Goal: Task Accomplishment & Management: Manage account settings

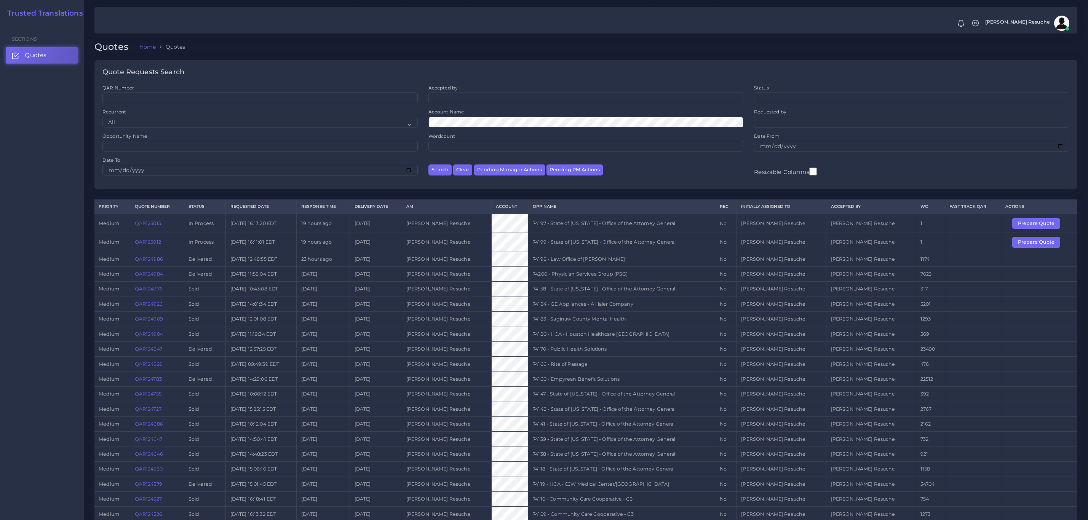
click at [715, 246] on td "74199 - State of [US_STATE] - Office of the Attorney General" at bounding box center [622, 242] width 187 height 19
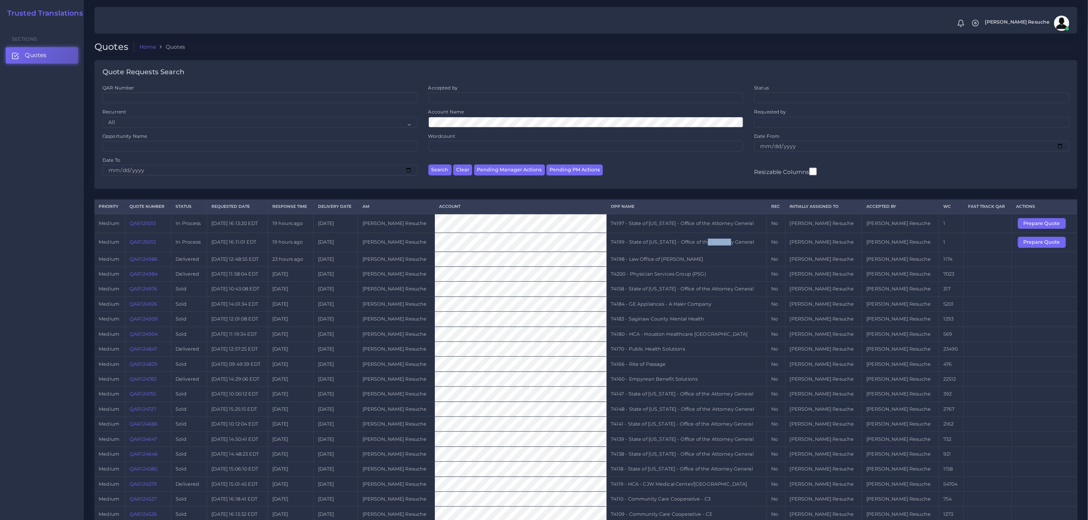
click at [725, 246] on td "74199 - State of [US_STATE] - Office of the Attorney General" at bounding box center [687, 242] width 160 height 19
copy tr "74199 - State of [US_STATE] - Office of the Attorney General"
click at [1047, 240] on button "Prepare Quote" at bounding box center [1042, 242] width 48 height 11
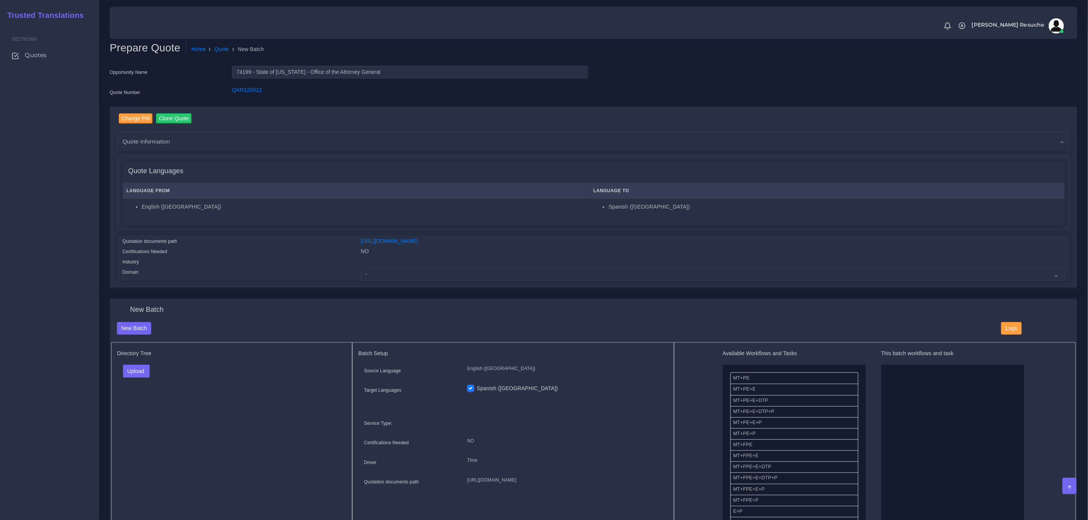
click at [254, 286] on div "Change PM Clone Quote Quote information AM time" at bounding box center [593, 197] width 967 height 181
click at [408, 278] on select "- Advertising and Media Agriculture, Forestry and Fishing Architecture, Buildin…" at bounding box center [713, 274] width 704 height 13
select select "Legal Services"
click at [361, 268] on select "- Advertising and Media Agriculture, Forestry and Fishing Architecture, Buildin…" at bounding box center [713, 274] width 704 height 13
click at [138, 375] on button "Upload" at bounding box center [136, 371] width 27 height 13
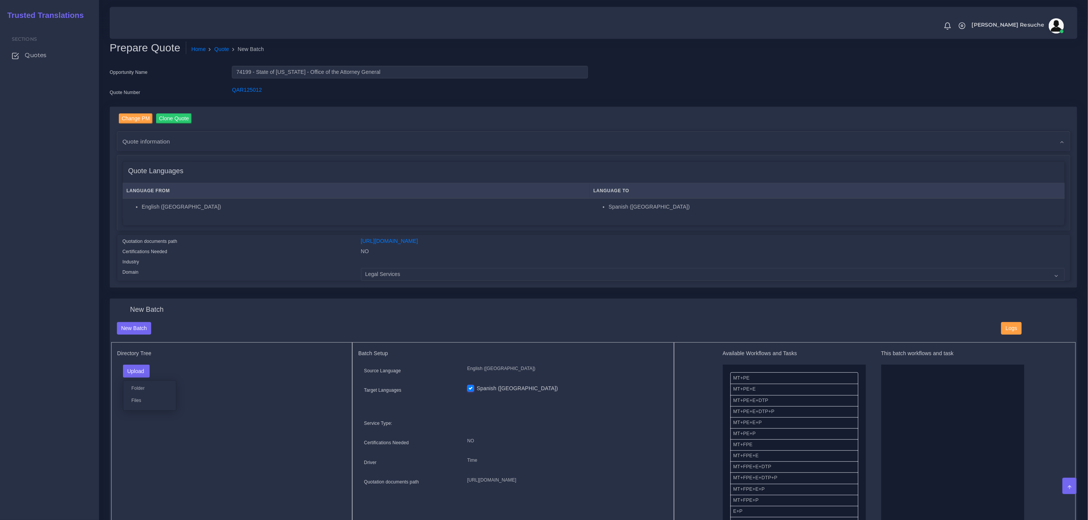
click at [153, 407] on div "Folder Files" at bounding box center [149, 395] width 53 height 30
click at [147, 373] on button "Upload" at bounding box center [136, 371] width 27 height 13
click at [140, 402] on label "Files" at bounding box center [149, 401] width 53 height 10
drag, startPoint x: 766, startPoint y: 415, endPoint x: 945, endPoint y: 411, distance: 179.0
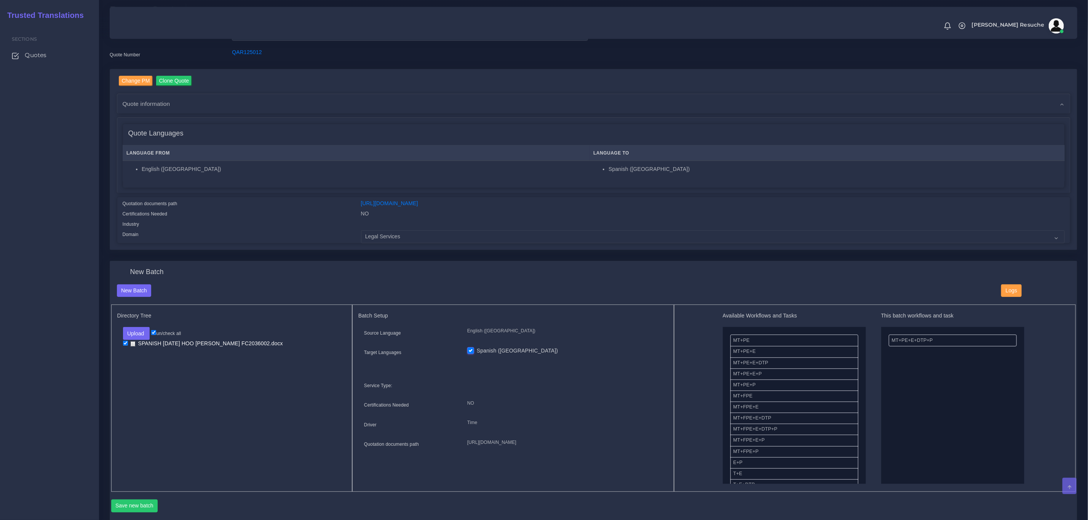
scroll to position [57, 0]
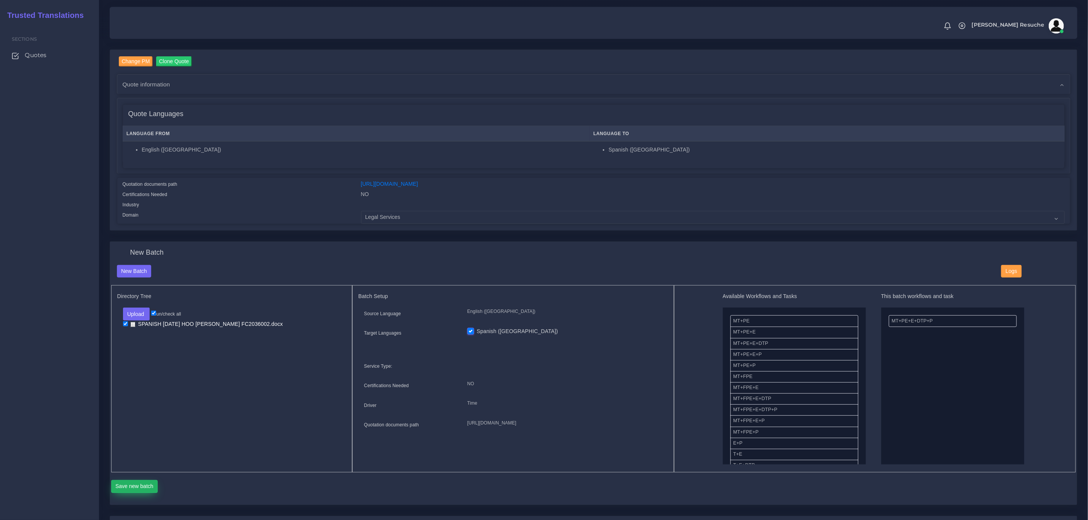
click at [121, 488] on button "Save new batch" at bounding box center [134, 486] width 47 height 13
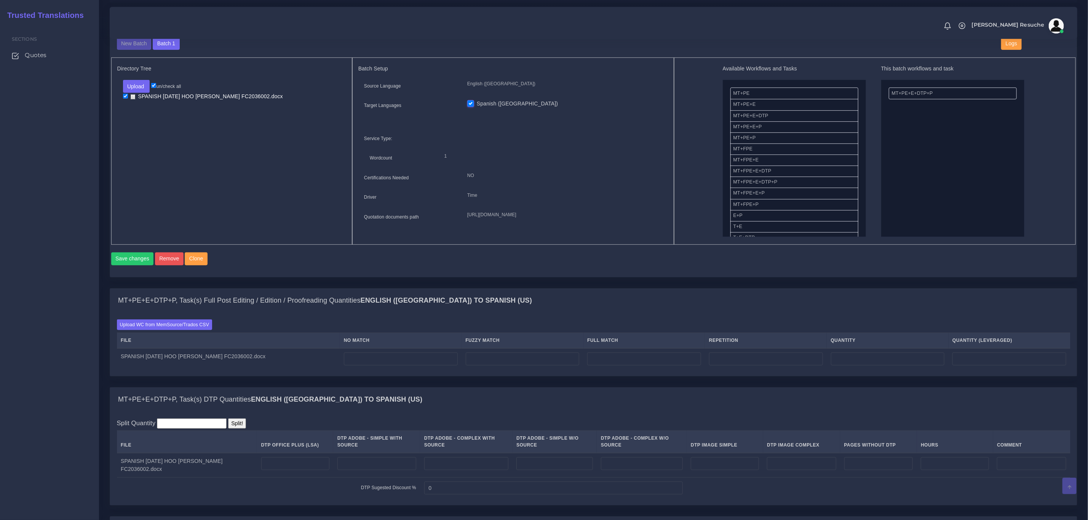
scroll to position [286, 0]
click at [184, 329] on label "Upload WC from MemSource/Trados CSV" at bounding box center [165, 324] width 96 height 10
click at [0, 0] on input "Upload WC from MemSource/Trados CSV" at bounding box center [0, 0] width 0 height 0
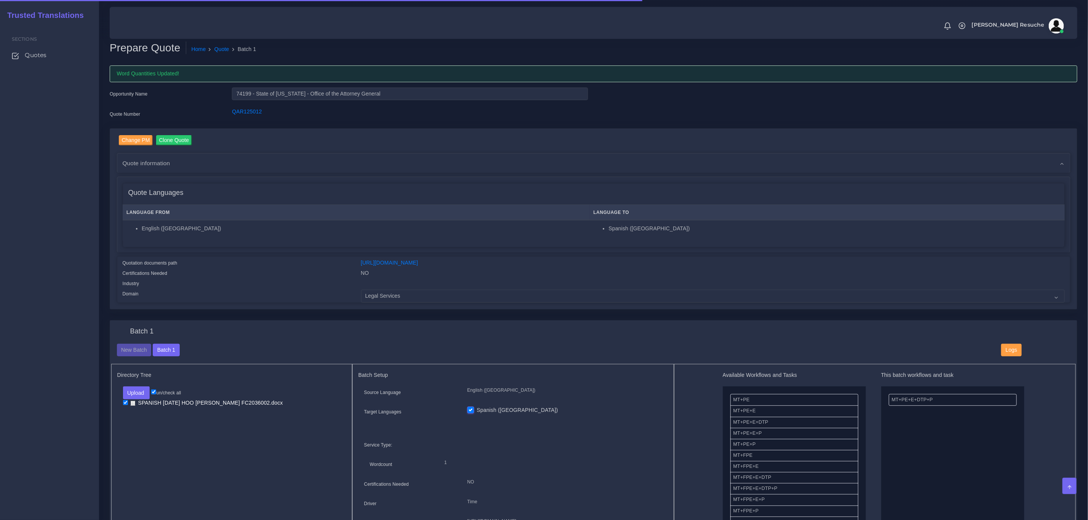
click at [0, 0] on div "Batch 1 New Batch Batch 1 Logs Files" at bounding box center [0, 0] width 0 height 0
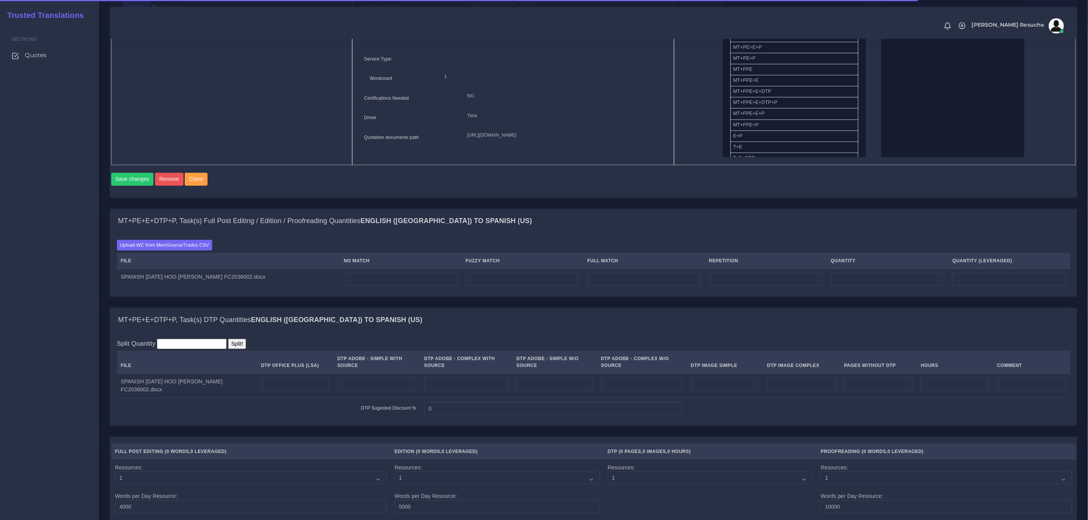
scroll to position [400, 0]
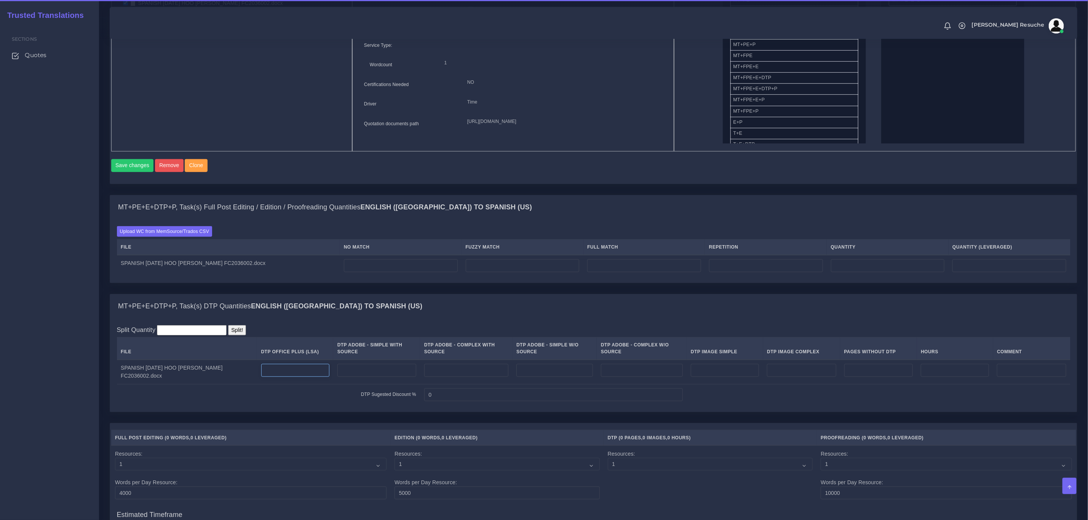
click at [304, 377] on input "number" at bounding box center [295, 370] width 68 height 13
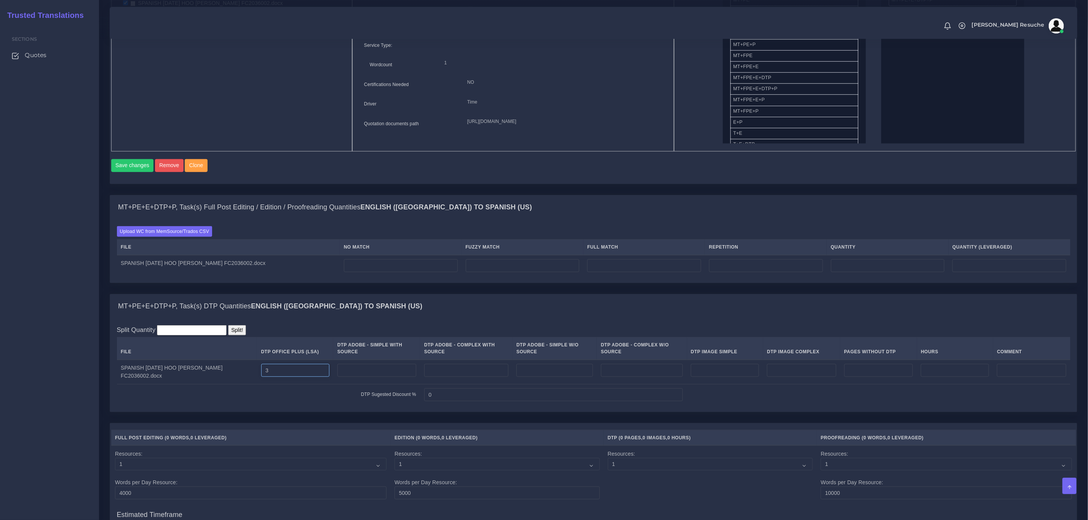
type input "3"
click at [440, 318] on div "MT+PE+E+DTP+P, Task(s) DTP Quantities English (US) TO Spanish (US)" at bounding box center [593, 306] width 967 height 24
click at [448, 272] on input "number" at bounding box center [401, 265] width 114 height 13
type input "50"
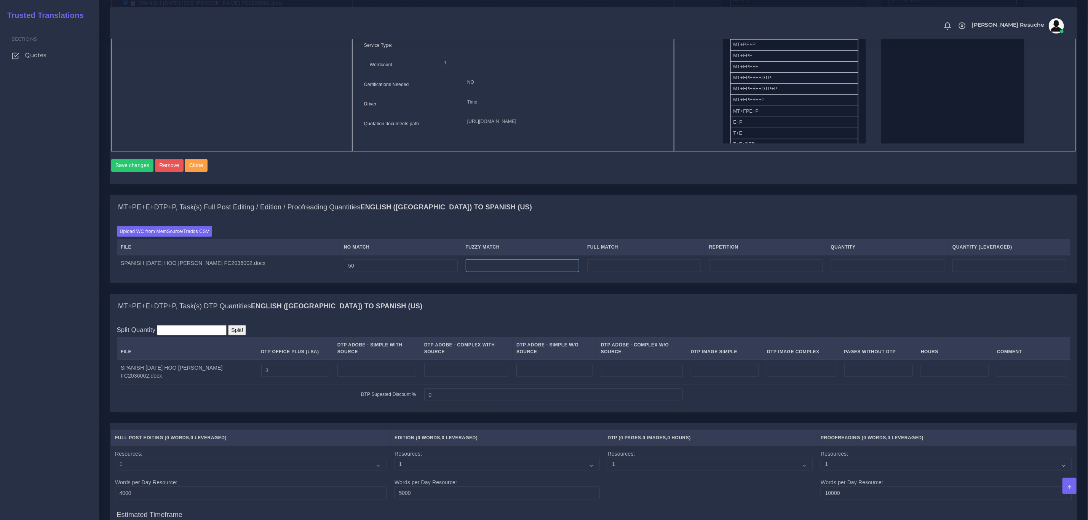
type input "50"
click at [502, 272] on input "number" at bounding box center [523, 265] width 114 height 13
type input "224"
type input "274"
type input "162"
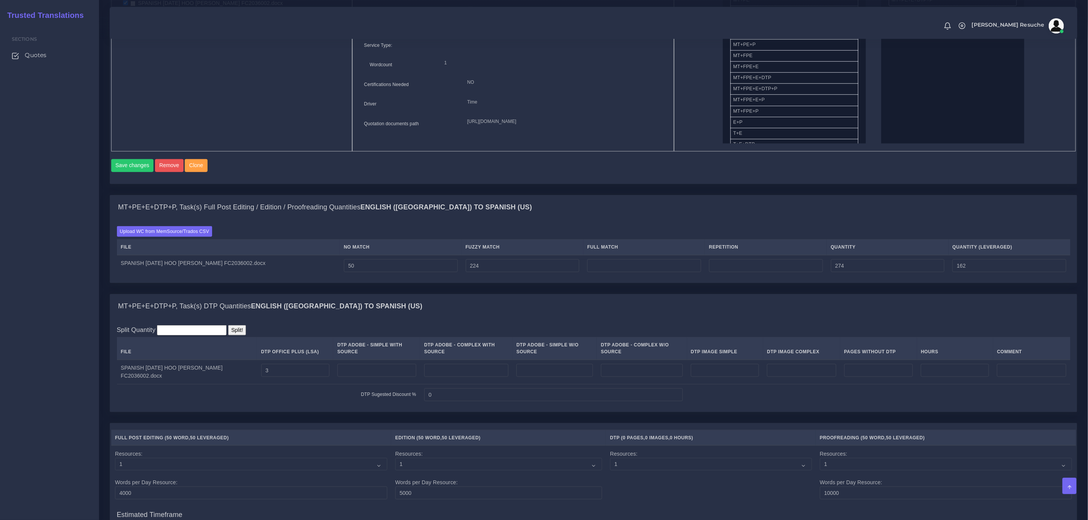
click at [615, 214] on div "MT+PE+E+DTP+P, Task(s) Full Post Editing / Edition / Proofreading Quantities En…" at bounding box center [593, 207] width 967 height 24
click at [647, 272] on input "number" at bounding box center [644, 265] width 114 height 13
type input "514"
type input "788"
type input "290"
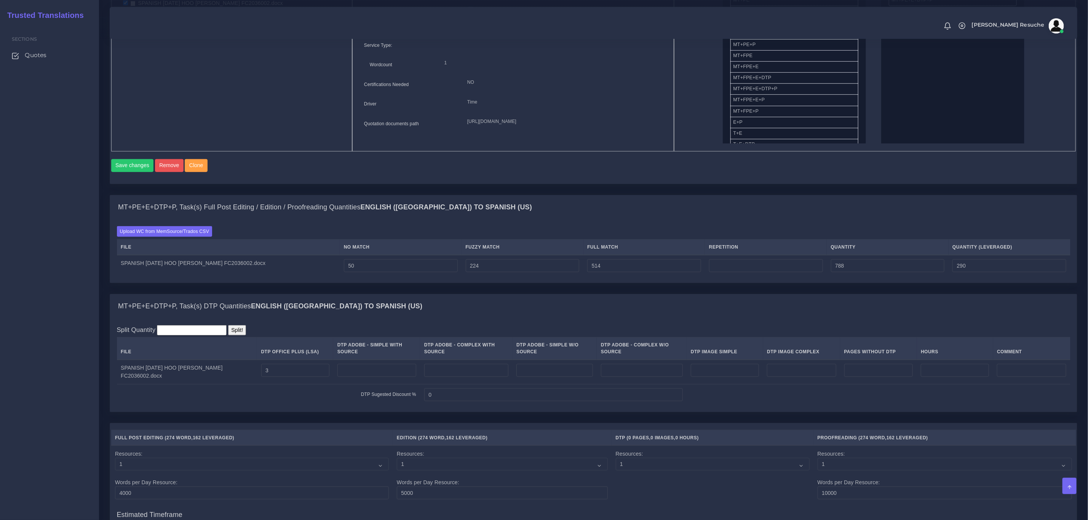
click at [653, 239] on div "Upload WC from MemSource/Trados CSV File No Match Fuzzy Match Full Match Repeti…" at bounding box center [593, 251] width 953 height 50
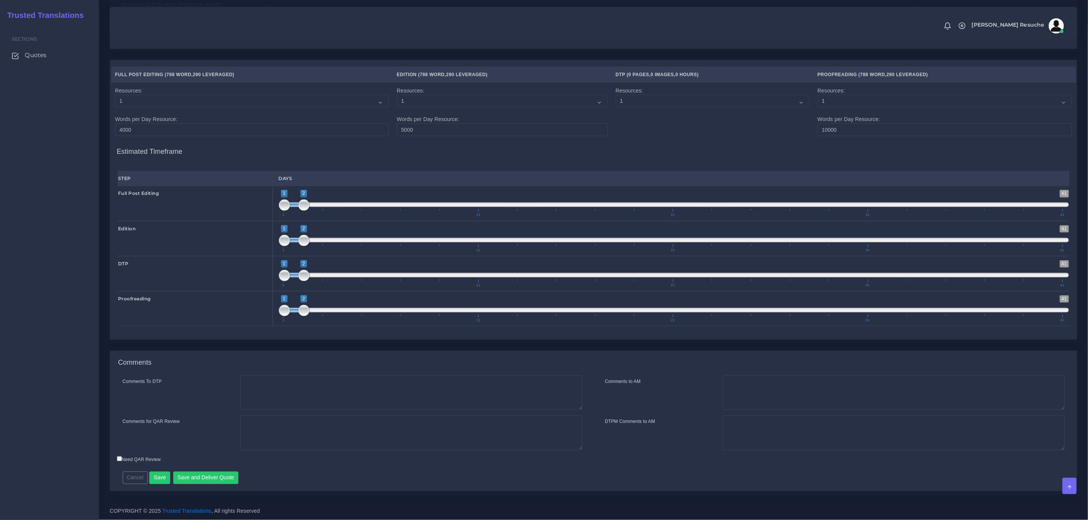
scroll to position [777, 0]
click at [359, 375] on textarea "Comments To DTP" at bounding box center [411, 392] width 342 height 35
type textarea "DTP in word"
type textarea "PEEP+DTP"
click at [220, 474] on button "Save and Deliver Quote" at bounding box center [205, 478] width 65 height 13
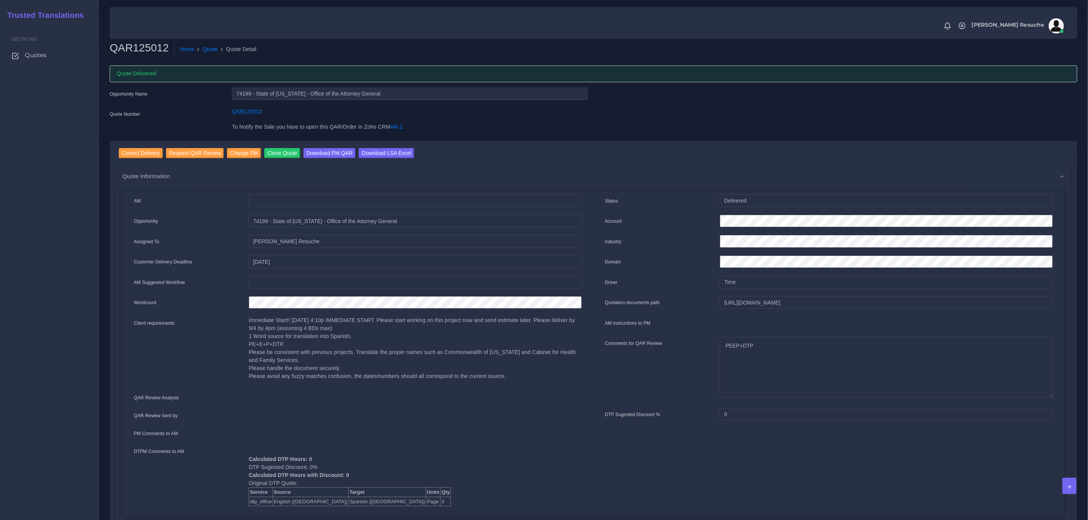
click at [908, 111] on div "Opportunity Name 74199 - State of [US_STATE] - Office of the Attorney General Q…" at bounding box center [593, 115] width 979 height 54
click at [393, 148] on input "Download LSA Excel" at bounding box center [387, 153] width 56 height 10
click at [204, 50] on link "Quote" at bounding box center [210, 49] width 15 height 8
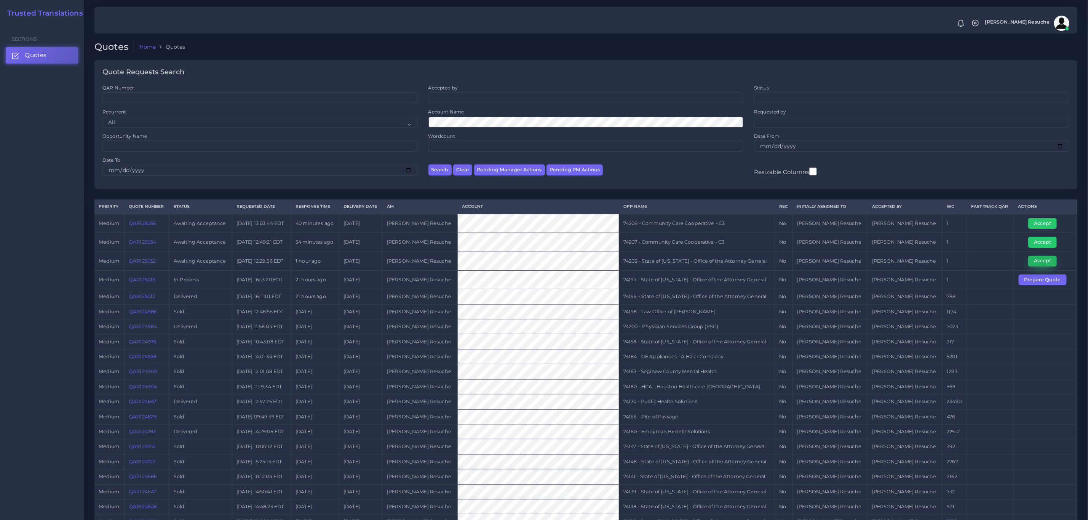
click at [1038, 262] on button "Accept" at bounding box center [1042, 261] width 29 height 11
click at [721, 259] on td "74205 - State of [US_STATE] - Office of the Attorney General" at bounding box center [697, 261] width 156 height 19
copy tr "74205 - State of [US_STATE] - Office of the Attorney General"
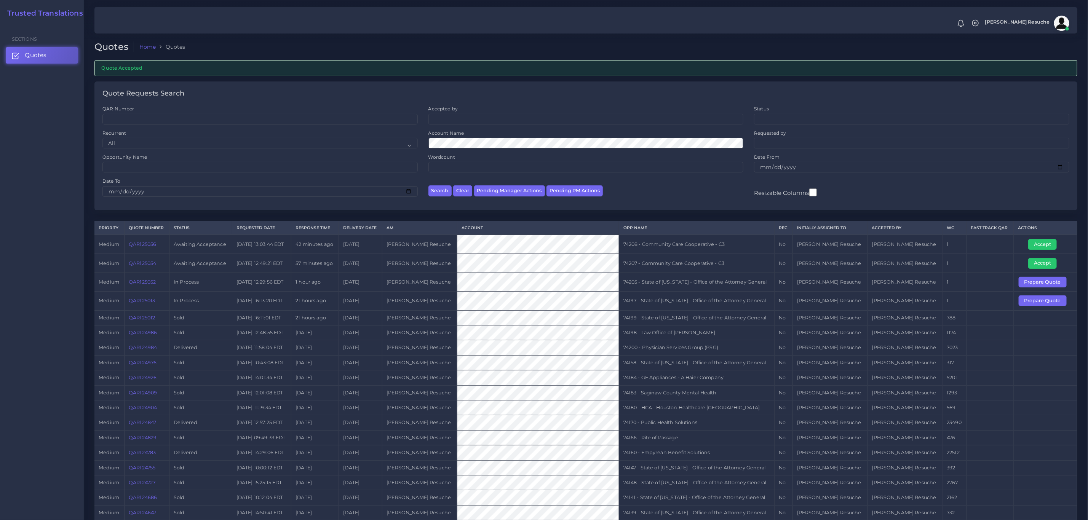
click at [754, 299] on td "74197 - State of [US_STATE] - Office of the Attorney General" at bounding box center [697, 301] width 156 height 19
copy tr "74197 - State of [US_STATE] - Office of the Attorney General"
click at [1040, 306] on button "Prepare Quote" at bounding box center [1043, 300] width 48 height 11
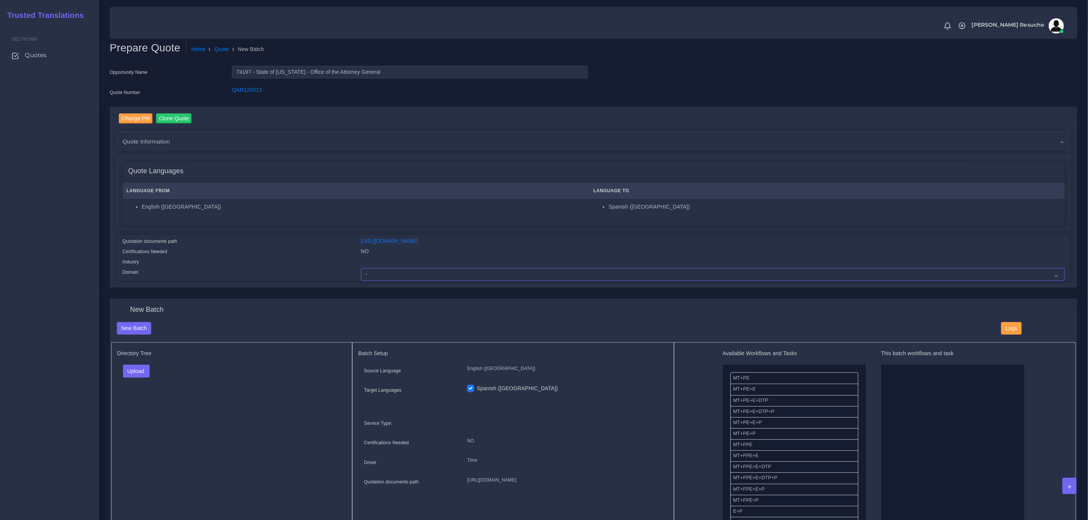
click at [389, 277] on select "- Advertising and Media Agriculture, Forestry and Fishing Architecture, Buildin…" at bounding box center [713, 274] width 704 height 13
select select "Legal Services"
click at [361, 268] on select "- Advertising and Media Agriculture, Forestry and Fishing Architecture, Buildin…" at bounding box center [713, 274] width 704 height 13
click at [142, 370] on button "Upload" at bounding box center [136, 371] width 27 height 13
click at [151, 402] on label "Files" at bounding box center [149, 401] width 53 height 10
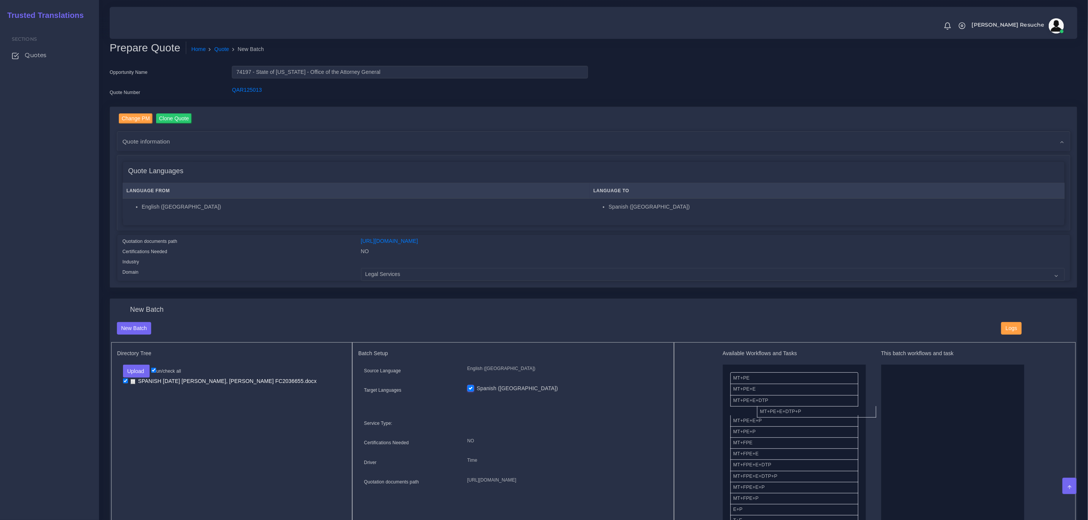
drag, startPoint x: 776, startPoint y: 414, endPoint x: 891, endPoint y: 413, distance: 115.4
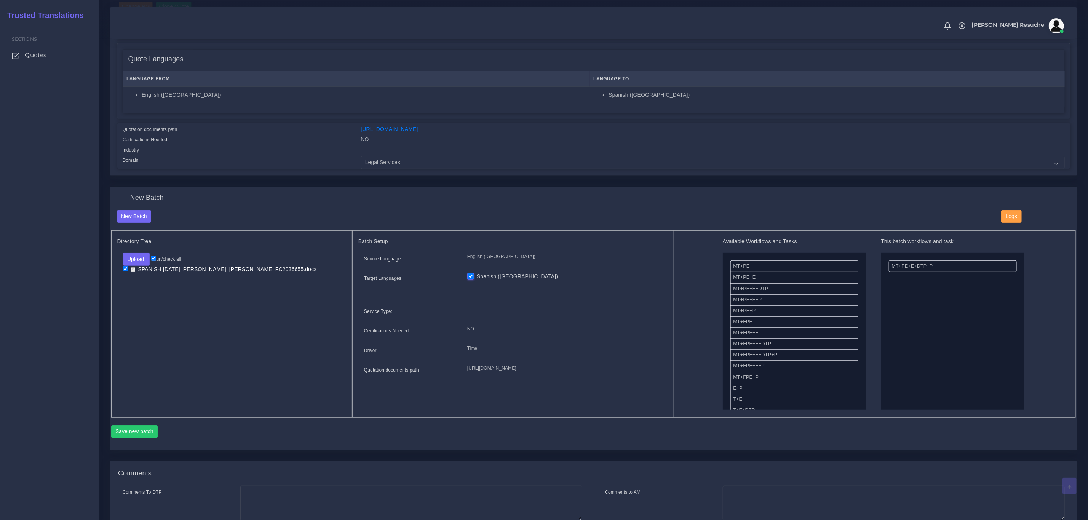
scroll to position [114, 0]
click at [137, 435] on button "Save new batch" at bounding box center [134, 429] width 47 height 13
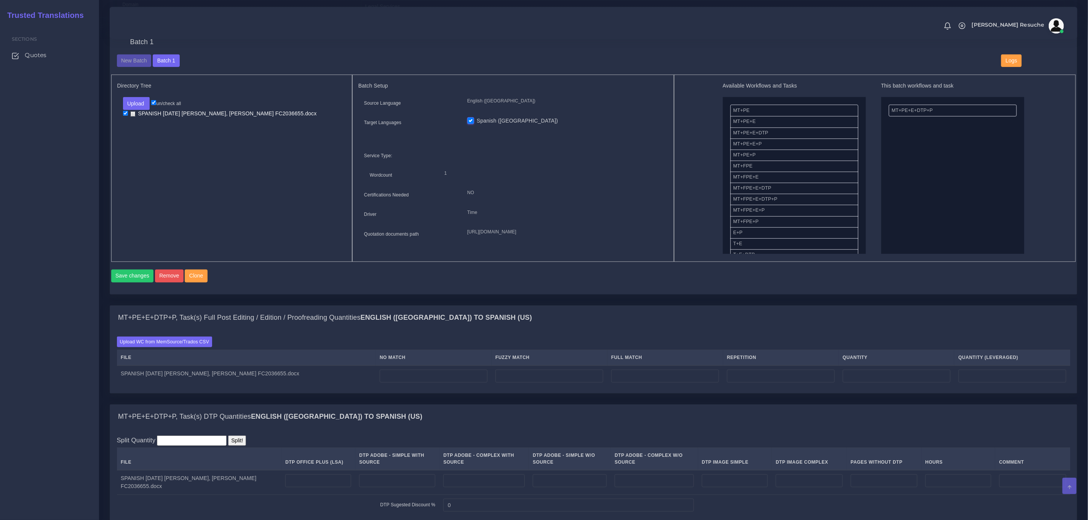
scroll to position [286, 0]
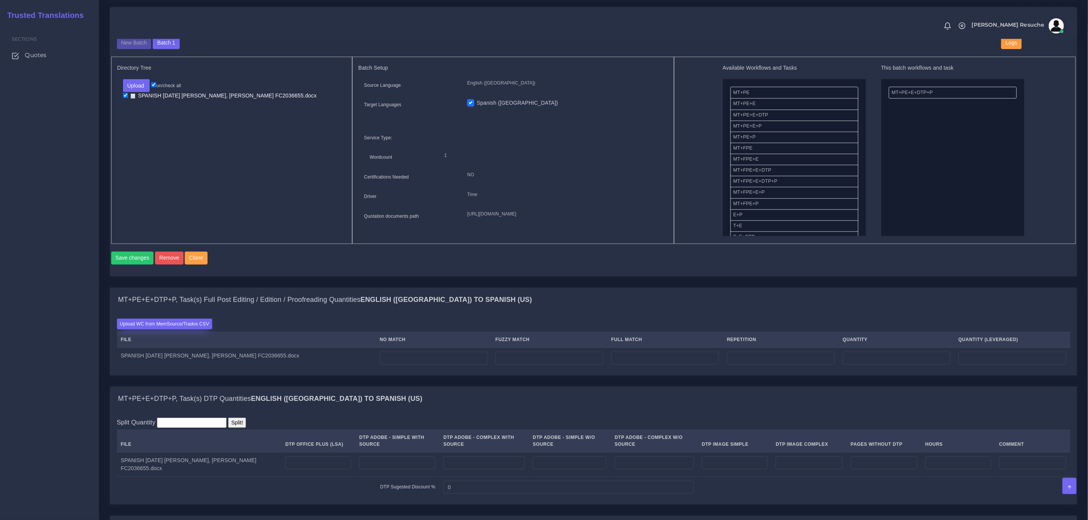
click at [155, 329] on label "Upload WC from MemSource/Trados CSV" at bounding box center [165, 324] width 96 height 10
click at [0, 0] on input "Upload WC from MemSource/Trados CSV" at bounding box center [0, 0] width 0 height 0
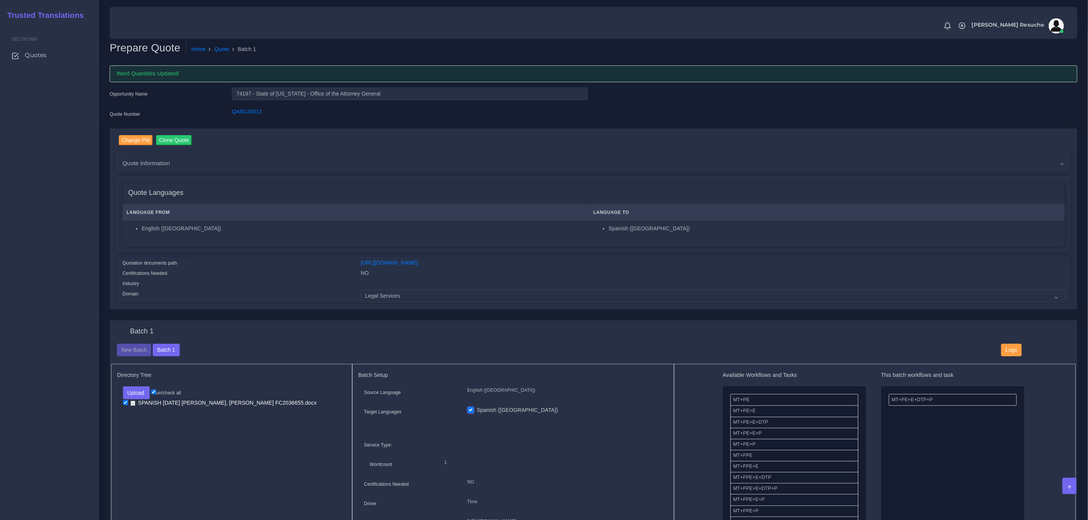
click at [296, 360] on div "New Batch Batch 1 Logs" at bounding box center [593, 354] width 965 height 21
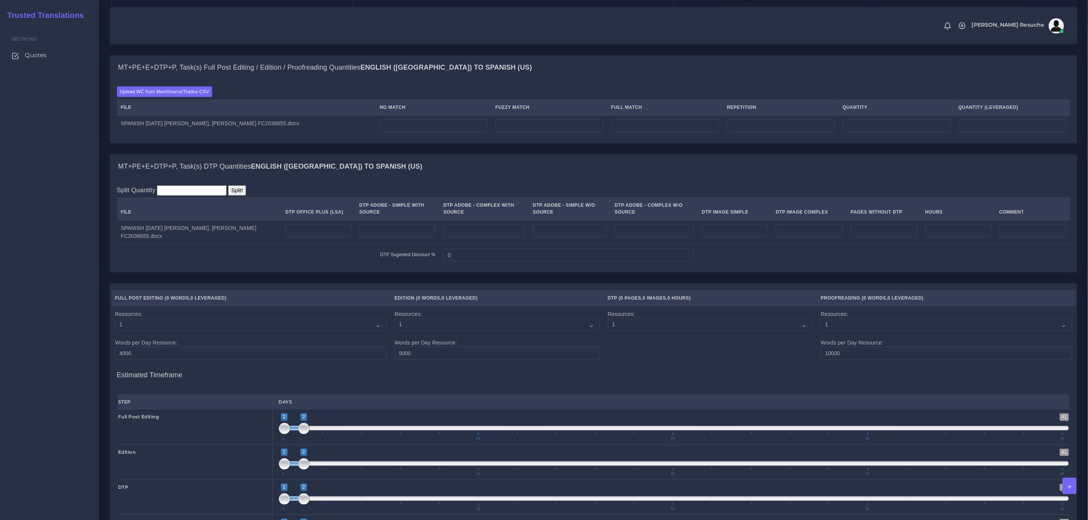
scroll to position [514, 0]
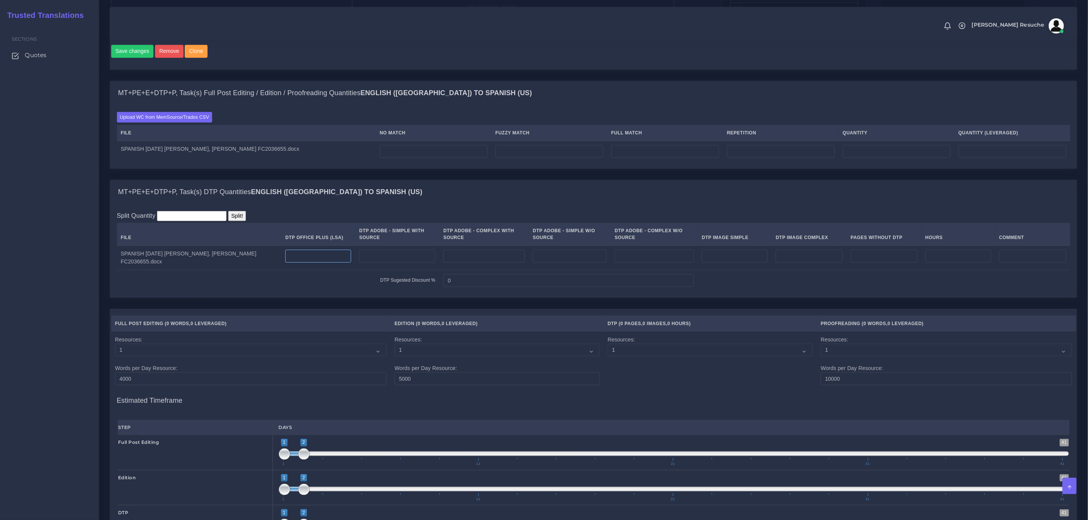
click at [303, 263] on input "number" at bounding box center [318, 256] width 66 height 13
type input "4"
click at [384, 204] on div "MT+PE+E+DTP+P, Task(s) DTP Quantities English (US) TO Spanish (US)" at bounding box center [593, 192] width 967 height 24
click at [414, 158] on input "number" at bounding box center [434, 151] width 108 height 13
type input "88"
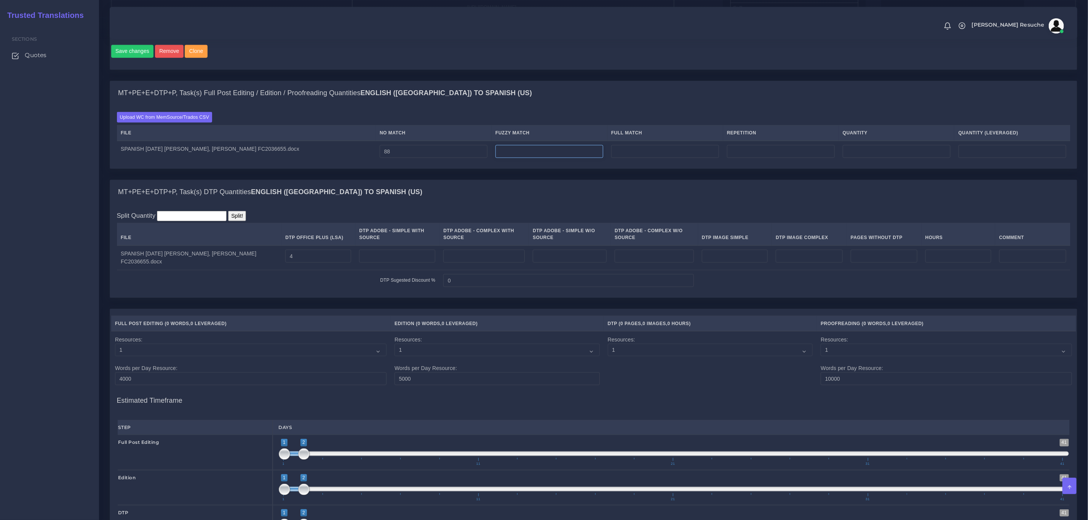
type input "88"
click at [549, 156] on input "number" at bounding box center [549, 151] width 108 height 13
type input "318"
type input "406"
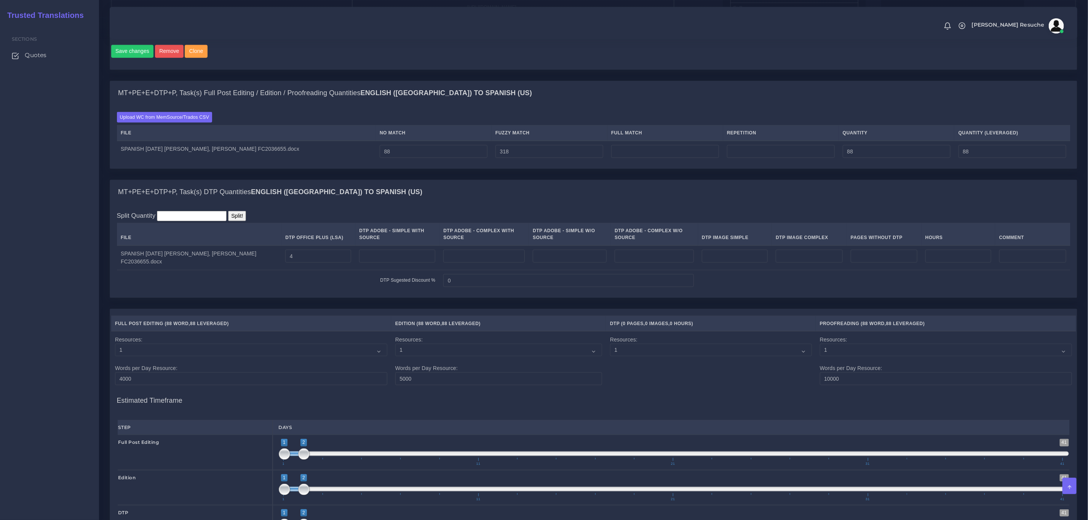
type input "247"
click at [632, 103] on div "MT+PE+E+DTP+P, Task(s) Full Post Editing / Edition / Proofreading Quantities En…" at bounding box center [593, 93] width 967 height 24
click at [666, 158] on input "number" at bounding box center [665, 151] width 108 height 13
type input "638"
type input "1044"
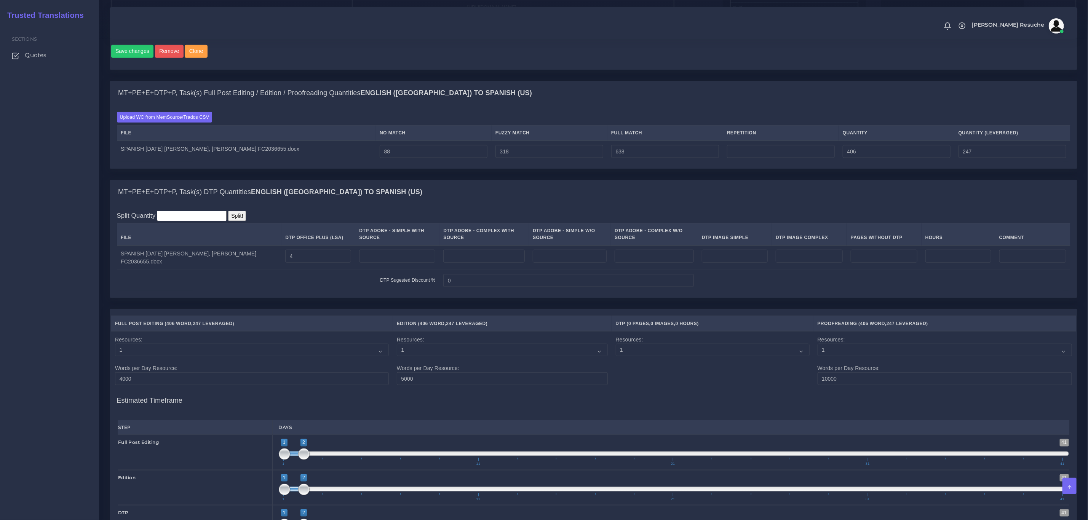
type input "406"
click at [703, 135] on div "Upload WC from MemSource/Trados CSV File No Match Fuzzy Match Full Match Repeti…" at bounding box center [593, 137] width 953 height 50
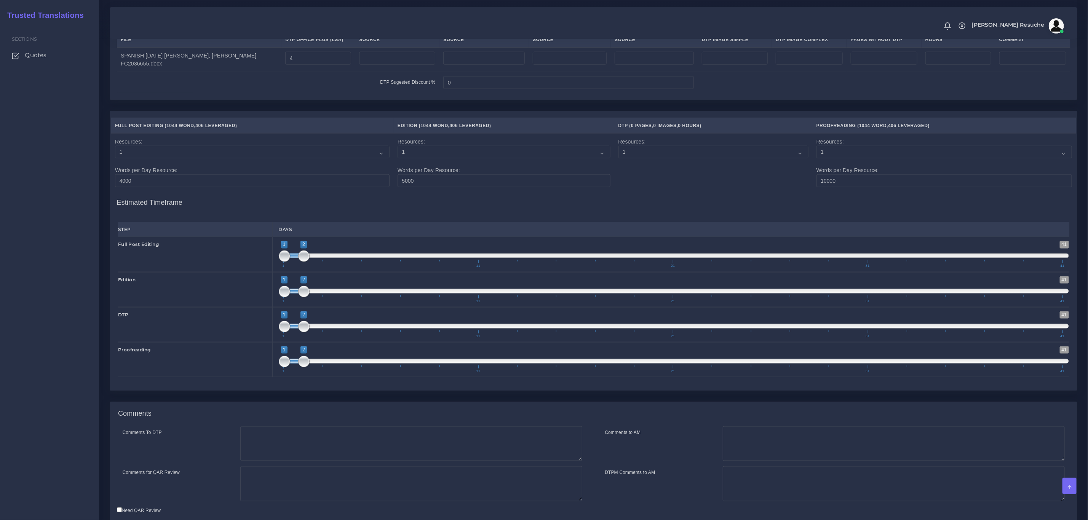
scroll to position [777, 0]
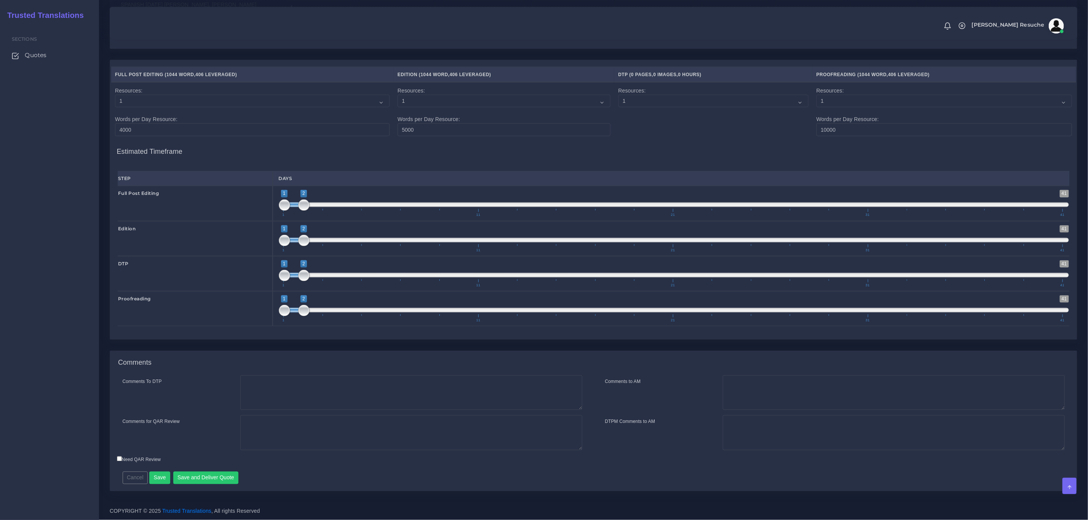
click at [341, 372] on div "Comments" at bounding box center [593, 363] width 967 height 24
click at [340, 380] on textarea "Comments To DTP" at bounding box center [411, 392] width 342 height 35
type textarea "DTP in word"
type textarea "PEEP+DTP"
click at [224, 474] on button "Save and Deliver Quote" at bounding box center [205, 478] width 65 height 13
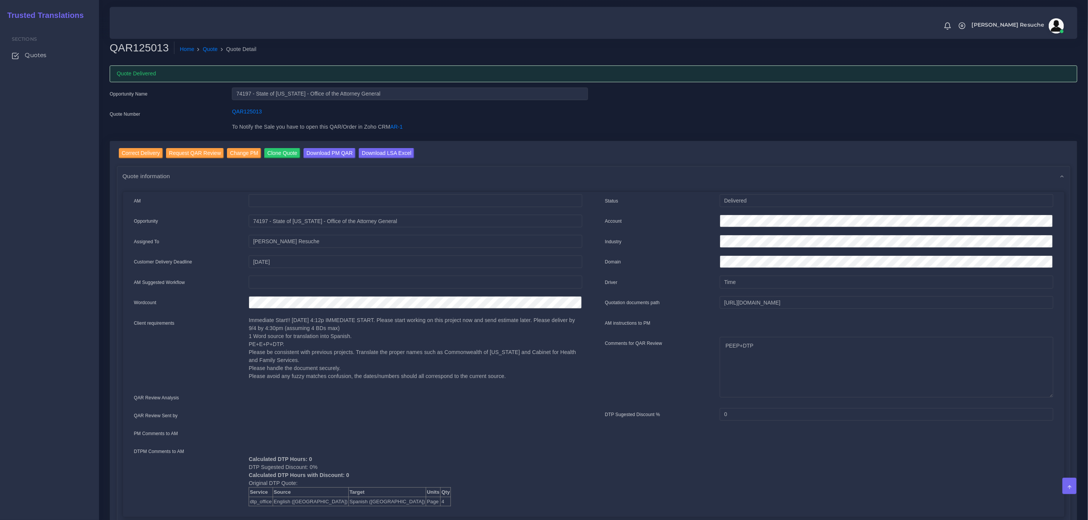
click at [310, 121] on div "QAR125013" at bounding box center [409, 115] width 367 height 15
click at [388, 153] on input "Download LSA Excel" at bounding box center [387, 153] width 56 height 10
click at [203, 50] on link "Quote" at bounding box center [210, 49] width 15 height 8
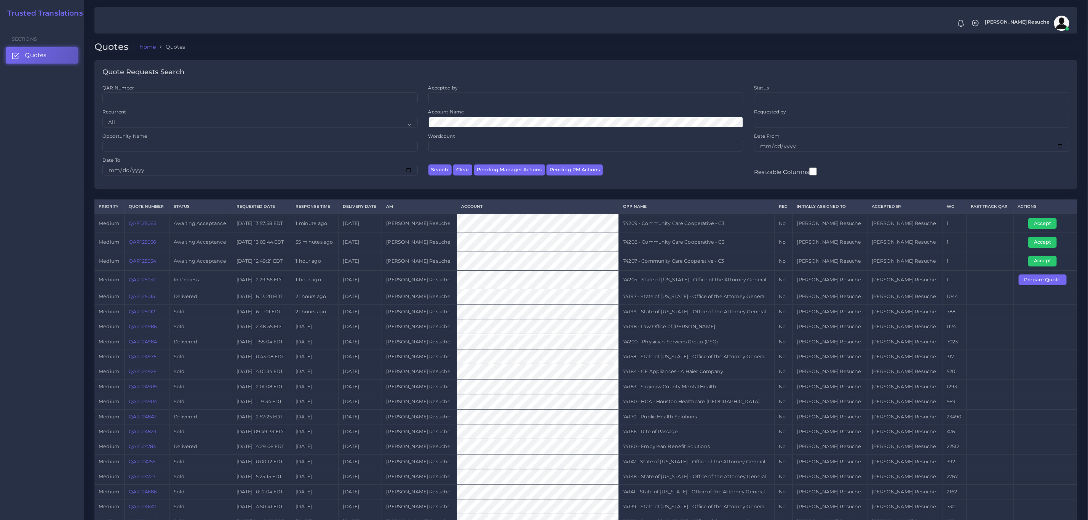
click at [156, 263] on link "QAR125054" at bounding box center [142, 261] width 27 height 6
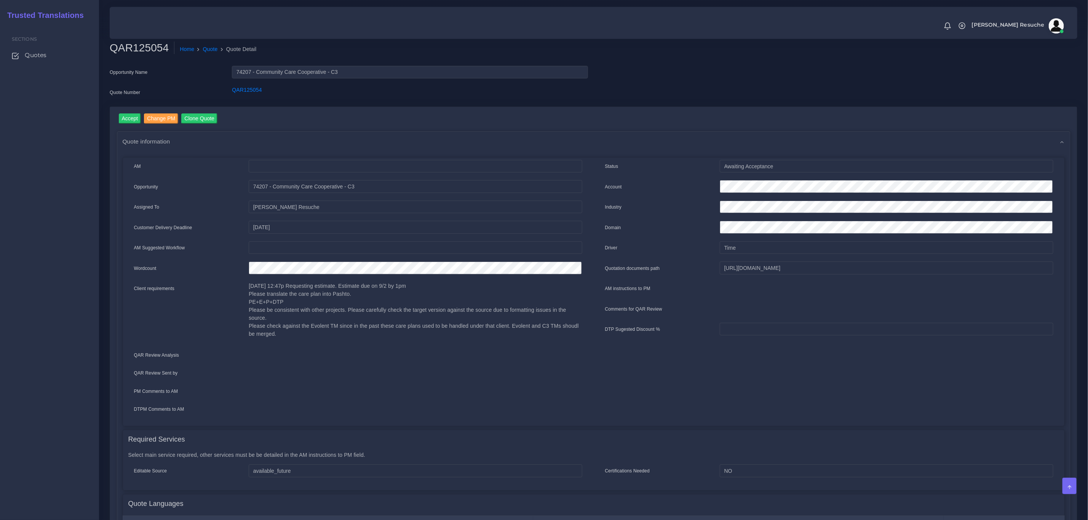
drag, startPoint x: 974, startPoint y: 88, endPoint x: 910, endPoint y: 87, distance: 64.7
click at [974, 88] on div "Opportunity Name 74207 - Community Care Cooperative - C3 Quote Number QAR125054" at bounding box center [593, 86] width 979 height 41
click at [163, 116] on input "Change PM" at bounding box center [161, 118] width 34 height 10
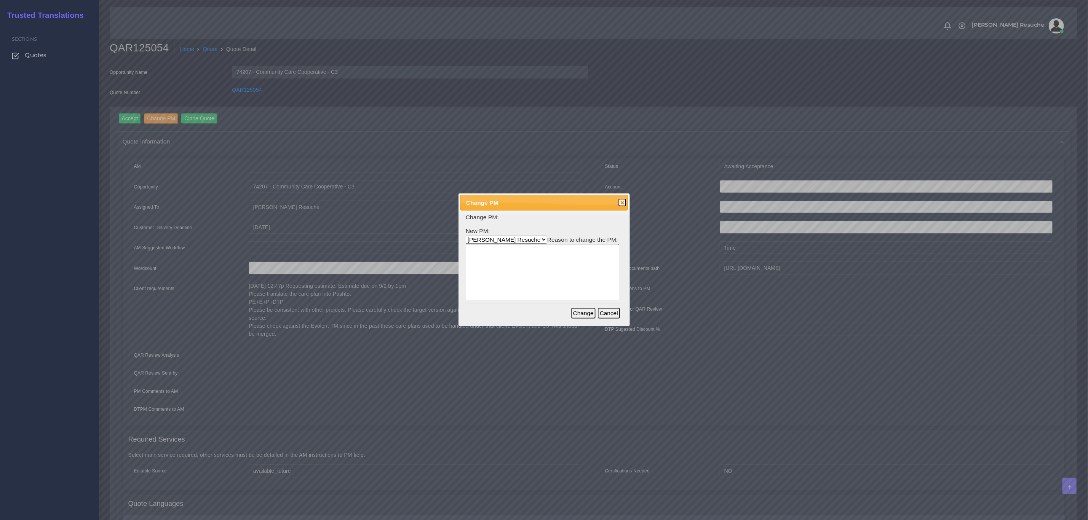
click at [501, 239] on select "[PERSON_NAME] [PERSON_NAME] PM [PERSON_NAME] [PERSON_NAME] [PERSON_NAME] [PERSO…" at bounding box center [506, 240] width 81 height 8
select select "3e925e02-f17d-4791-9412-c46ab5cb8daa"
click at [466, 236] on select "Aldana Resuche Ana Whitby PM Beatriz Lacerda Dana Rossi Diego Leotta Gabriela S…" at bounding box center [506, 240] width 81 height 8
click at [506, 272] on textarea at bounding box center [542, 280] width 153 height 73
type textarea "E"
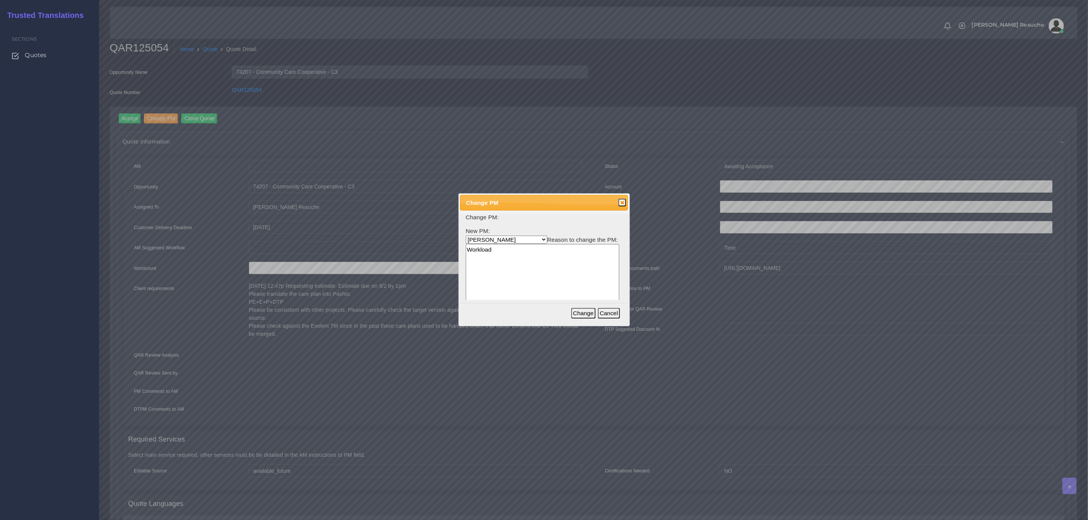
type textarea "Workload"
click at [583, 310] on button "Change" at bounding box center [583, 313] width 24 height 11
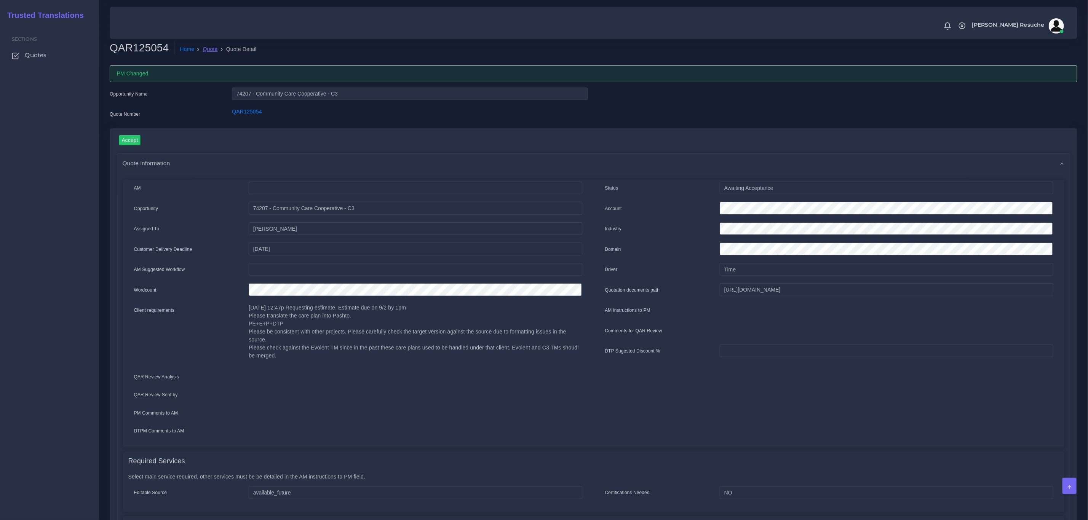
click at [206, 50] on link "Quote" at bounding box center [210, 49] width 15 height 8
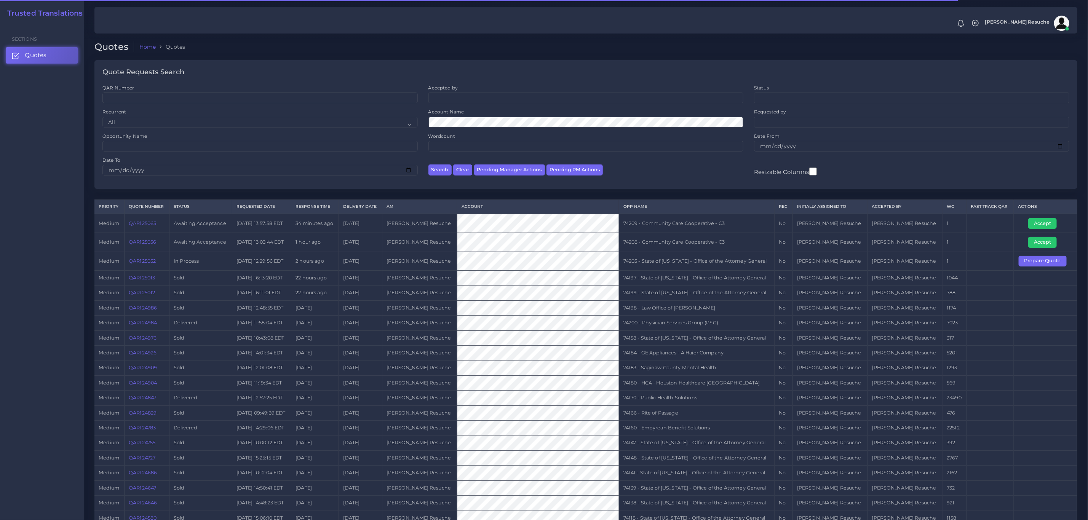
click at [144, 243] on link "QAR125056" at bounding box center [142, 242] width 27 height 6
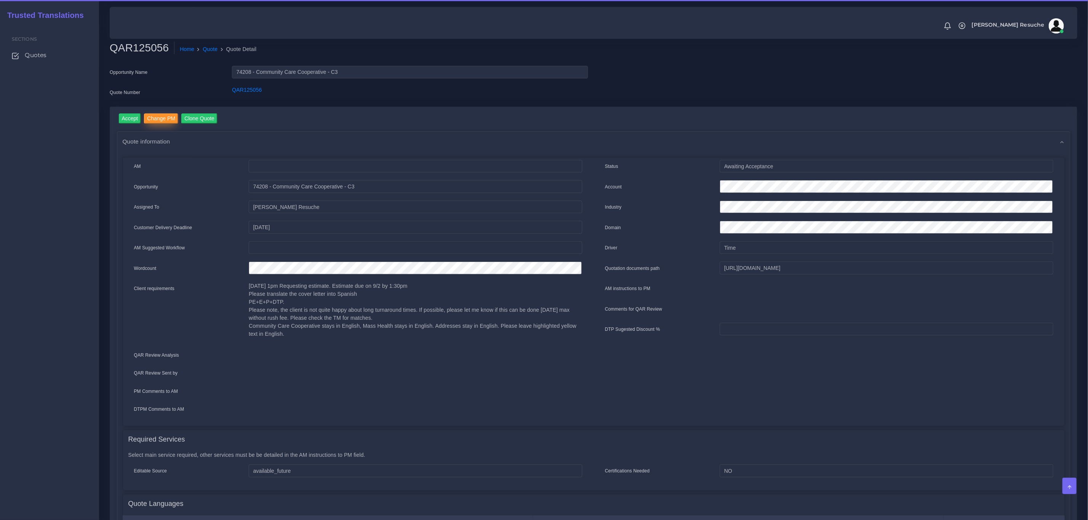
click at [158, 117] on input "Change PM" at bounding box center [161, 118] width 34 height 10
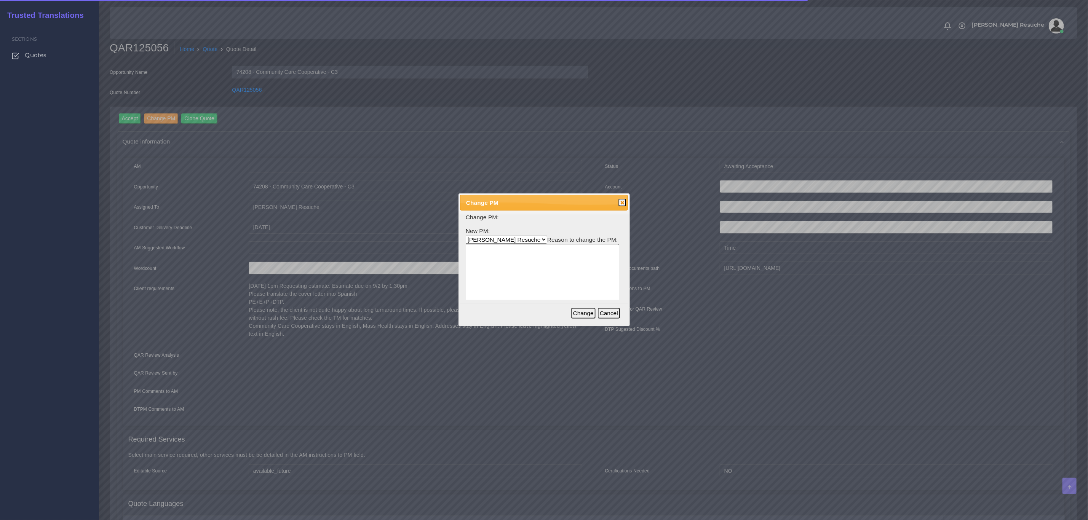
click at [505, 241] on select "Aldana Resuche Ana Whitby PM Beatriz Lacerda Dana Rossi Diego Leotta Gabriela S…" at bounding box center [506, 240] width 81 height 8
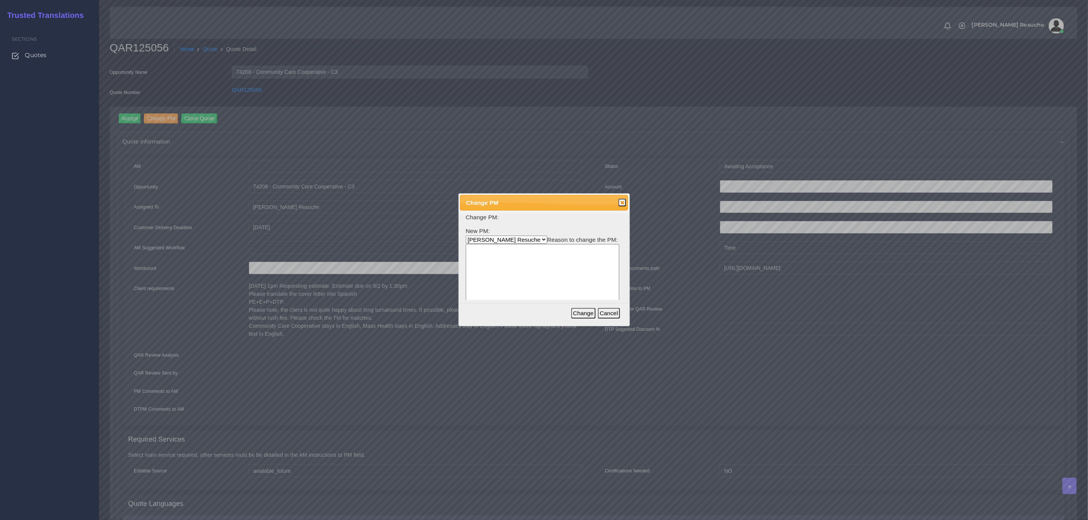
select select "3e925e02-f17d-4791-9412-c46ab5cb8daa"
click at [466, 236] on select "Aldana Resuche Ana Whitby PM Beatriz Lacerda Dana Rossi Diego Leotta Gabriela S…" at bounding box center [506, 240] width 81 height 8
click at [512, 276] on textarea at bounding box center [542, 280] width 153 height 73
drag, startPoint x: 522, startPoint y: 257, endPoint x: 357, endPoint y: 243, distance: 165.9
click at [362, 243] on body "Notifications 0 New Driver Update: Extra Quality renamed to Quality Changed" at bounding box center [544, 260] width 1088 height 520
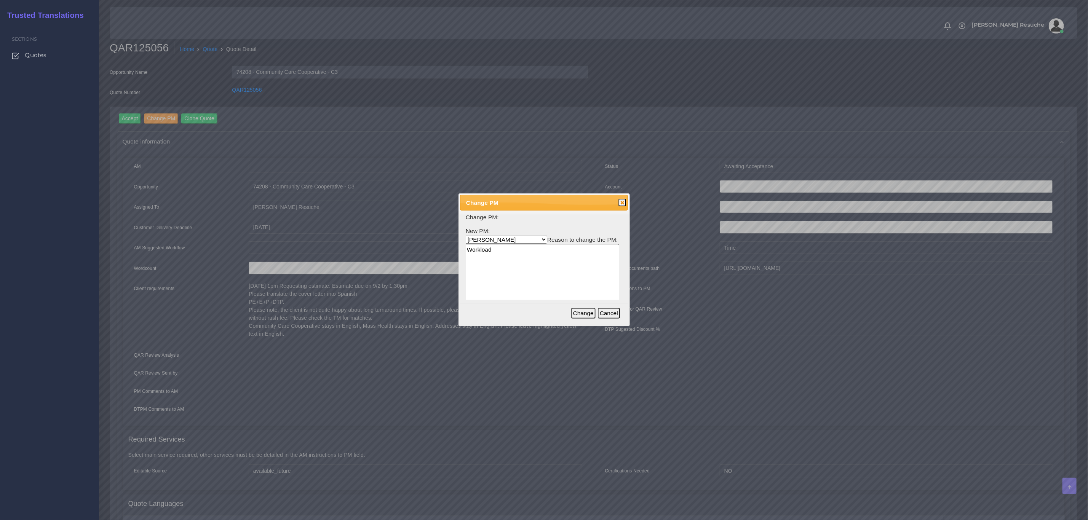
type textarea "Workload"
click at [587, 312] on button "Change" at bounding box center [583, 313] width 24 height 11
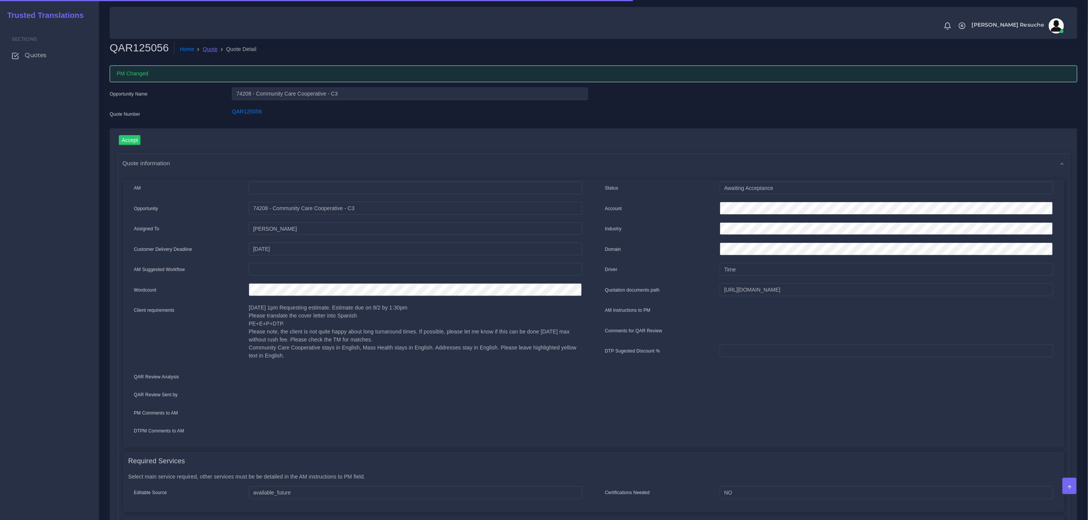
click at [207, 52] on link "Quote" at bounding box center [210, 49] width 15 height 8
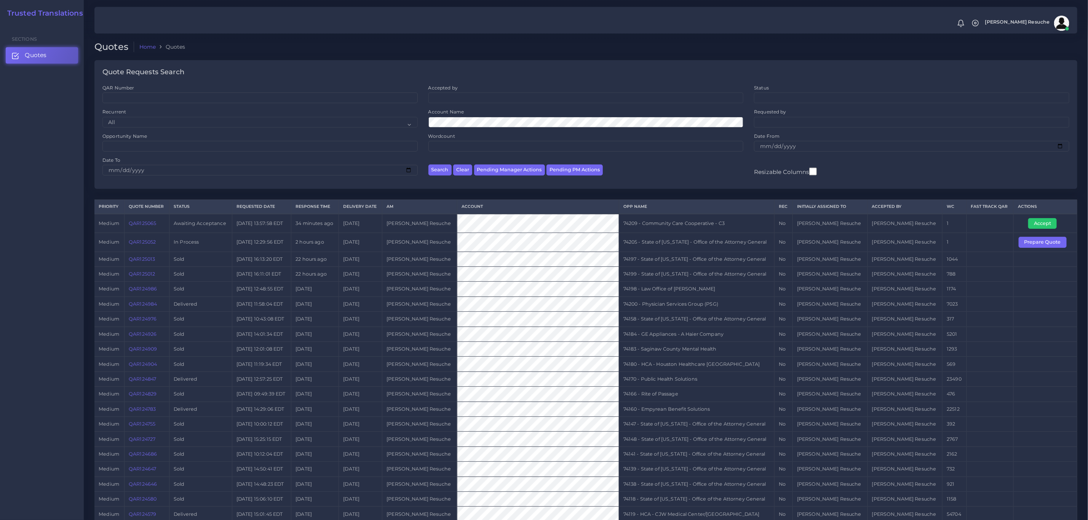
click at [137, 223] on link "QAR125065" at bounding box center [142, 223] width 27 height 6
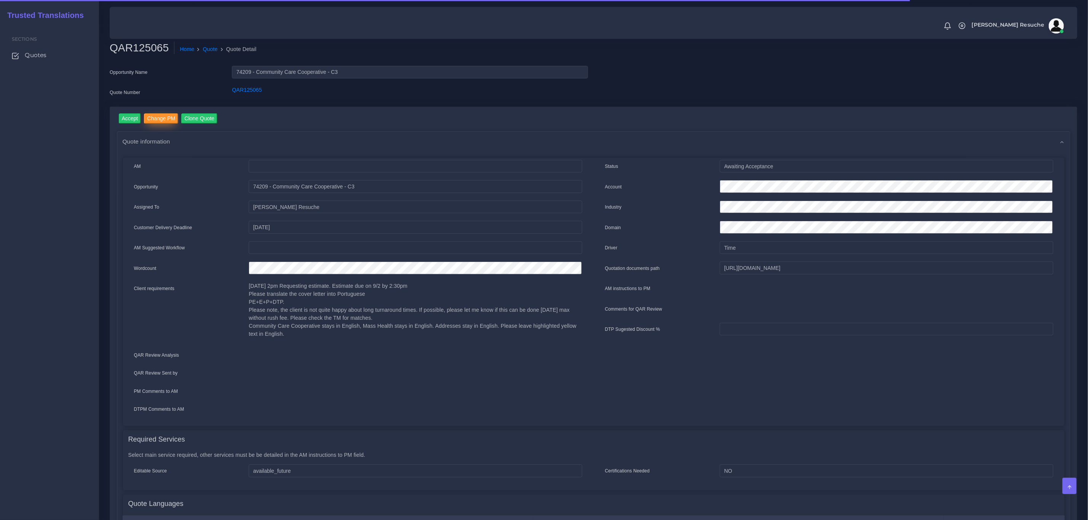
click at [158, 116] on input "Change PM" at bounding box center [161, 118] width 34 height 10
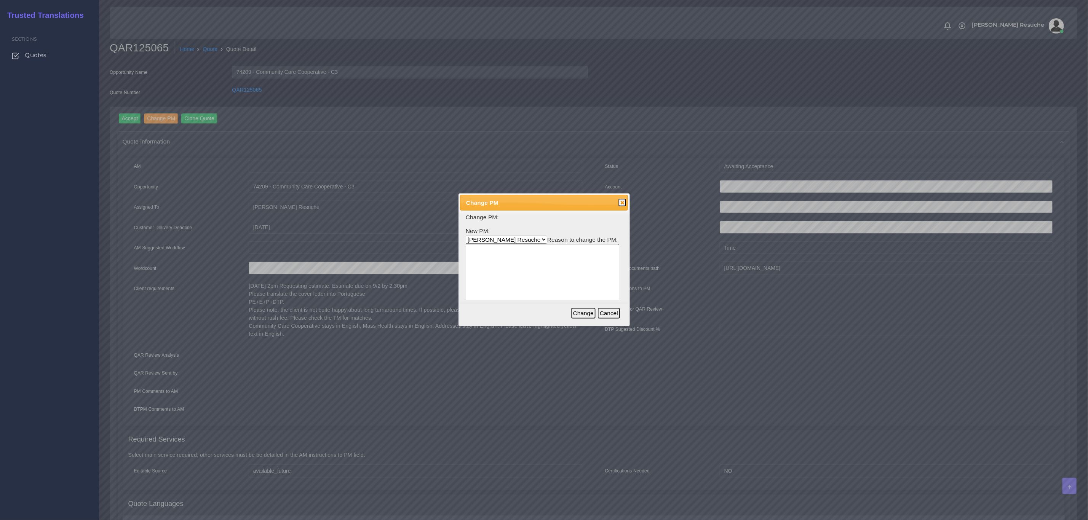
click at [484, 234] on form "Change PM: New PM: Aldana Resuche Ana Whitby PM Beatriz Lacerda Dana Rossi Dieg…" at bounding box center [544, 266] width 156 height 106
click at [484, 238] on select "Aldana Resuche Ana Whitby PM Beatriz Lacerda Dana Rossi Diego Leotta Gabriela S…" at bounding box center [506, 240] width 81 height 8
select select "3e925e02-f17d-4791-9412-c46ab5cb8daa"
click at [466, 236] on select "Aldana Resuche Ana Whitby PM Beatriz Lacerda Dana Rossi Diego Leotta Gabriela S…" at bounding box center [506, 240] width 81 height 8
click at [506, 288] on textarea at bounding box center [542, 280] width 153 height 73
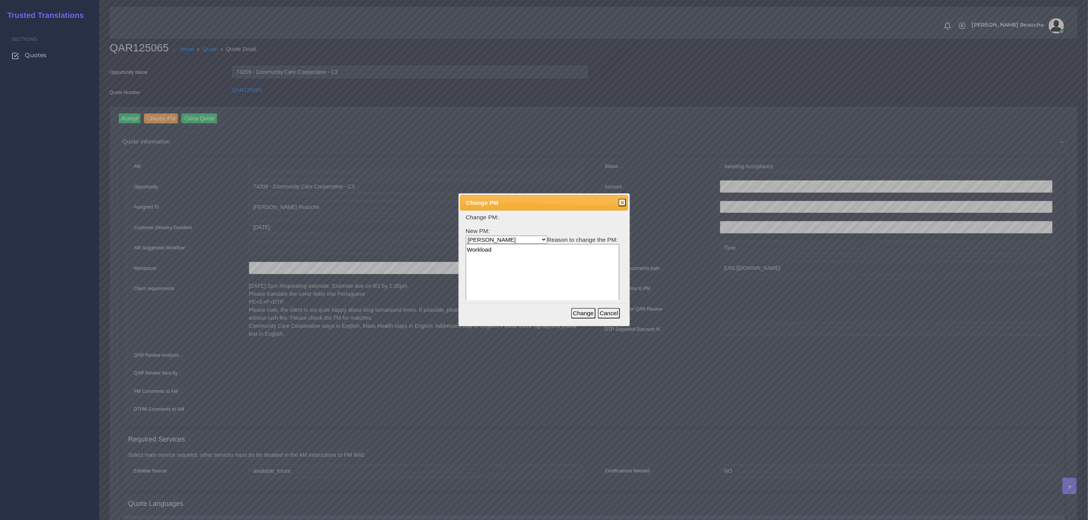
type textarea "Workload"
click at [587, 316] on button "Change" at bounding box center [583, 313] width 24 height 11
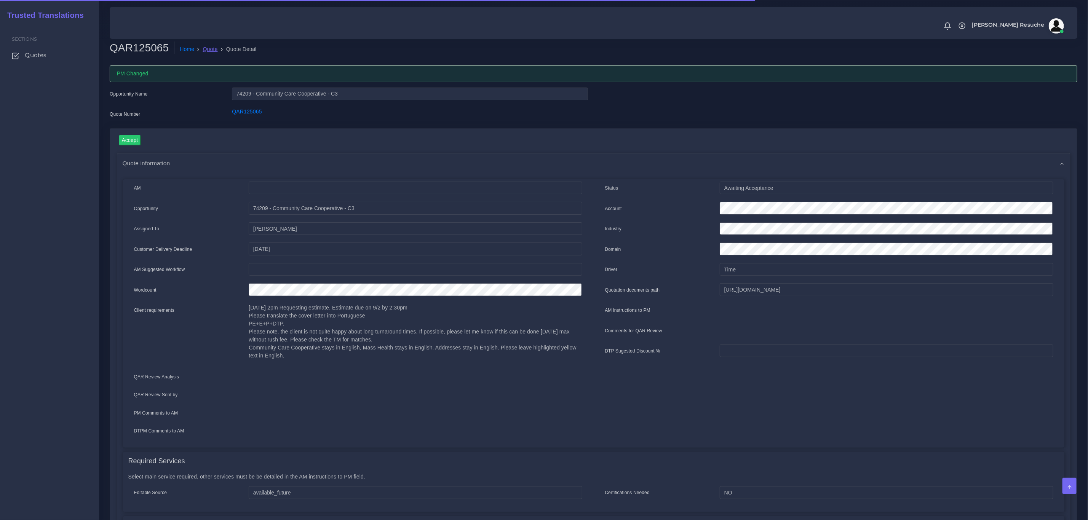
click at [212, 51] on link "Quote" at bounding box center [210, 49] width 15 height 8
